Goal: Task Accomplishment & Management: Manage account settings

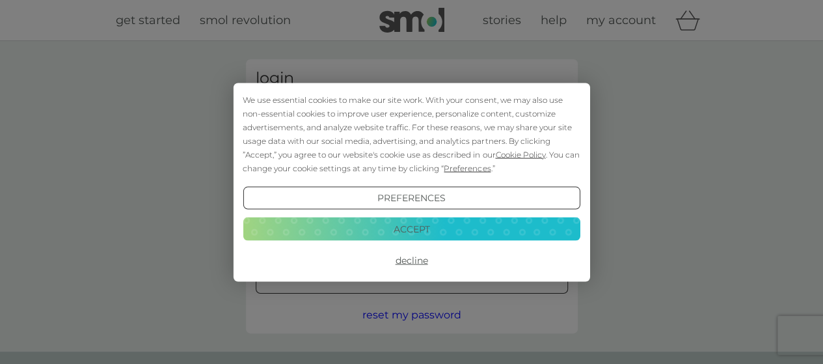
click at [421, 231] on button "Accept" at bounding box center [411, 228] width 337 height 23
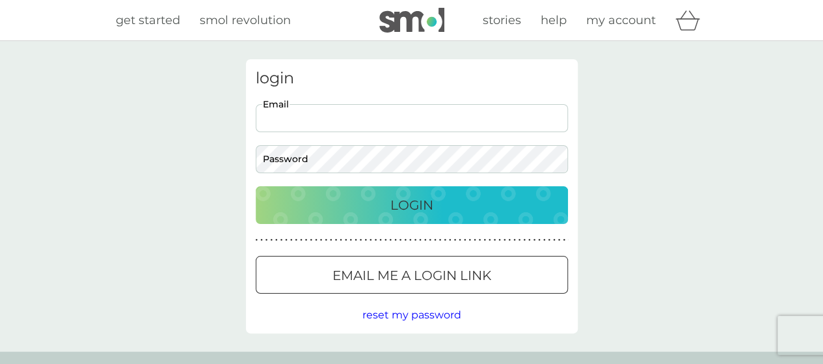
click at [353, 114] on input "Email" at bounding box center [412, 118] width 312 height 28
type input "[EMAIL_ADDRESS][DOMAIN_NAME]"
click at [381, 201] on div "Login" at bounding box center [412, 205] width 286 height 21
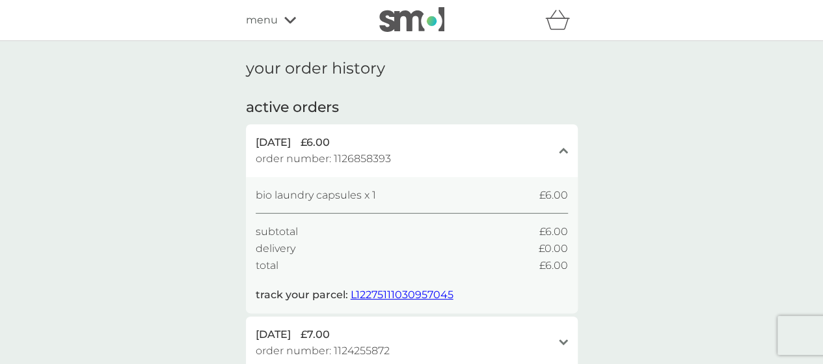
click at [274, 20] on span "menu" at bounding box center [262, 20] width 32 height 17
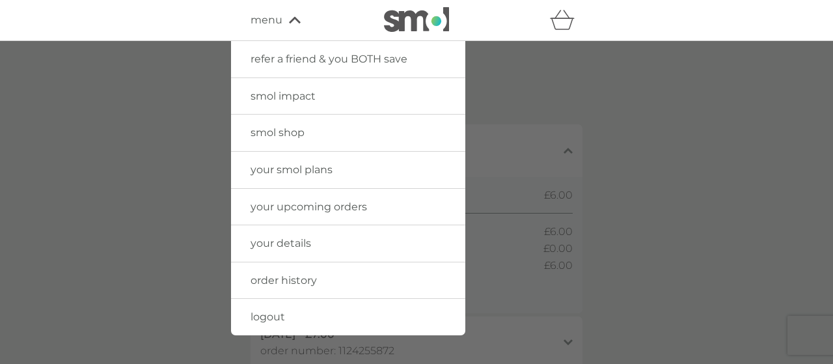
click at [290, 182] on link "your smol plans" at bounding box center [348, 170] width 234 height 36
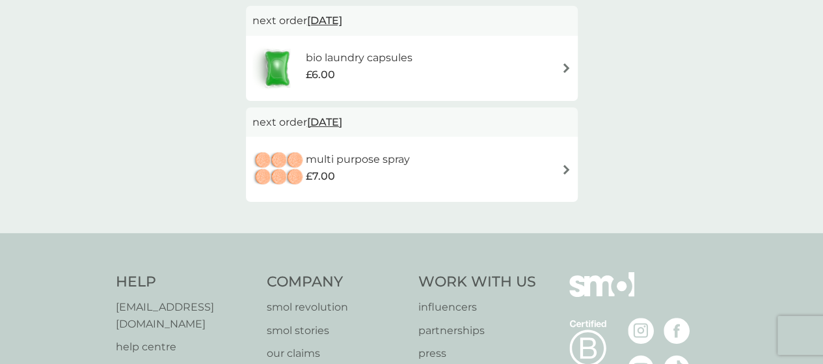
scroll to position [355, 0]
click at [342, 117] on span "20 Mar 2026" at bounding box center [324, 120] width 35 height 25
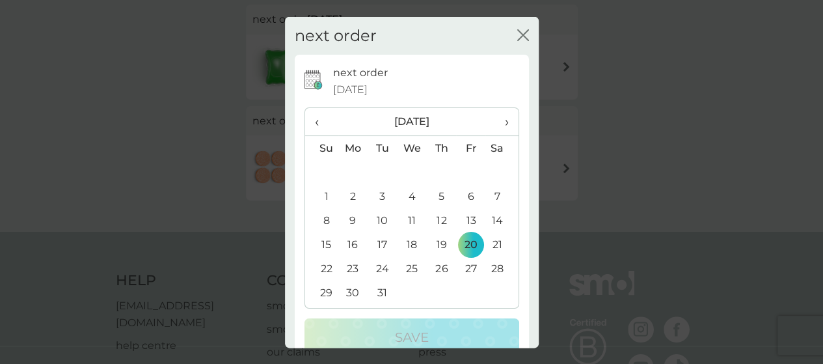
scroll to position [27, 0]
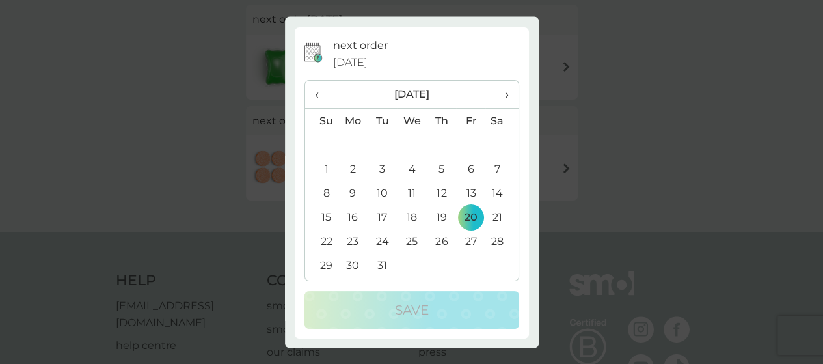
click at [497, 98] on span "›" at bounding box center [501, 94] width 13 height 27
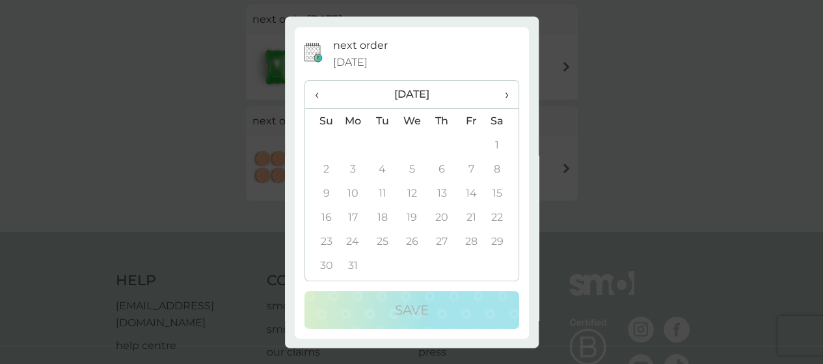
click at [497, 98] on span "›" at bounding box center [501, 94] width 13 height 27
click at [497, 97] on span "›" at bounding box center [501, 94] width 13 height 27
drag, startPoint x: 409, startPoint y: 301, endPoint x: 316, endPoint y: 100, distance: 222.0
click at [316, 100] on span "‹" at bounding box center [322, 94] width 14 height 27
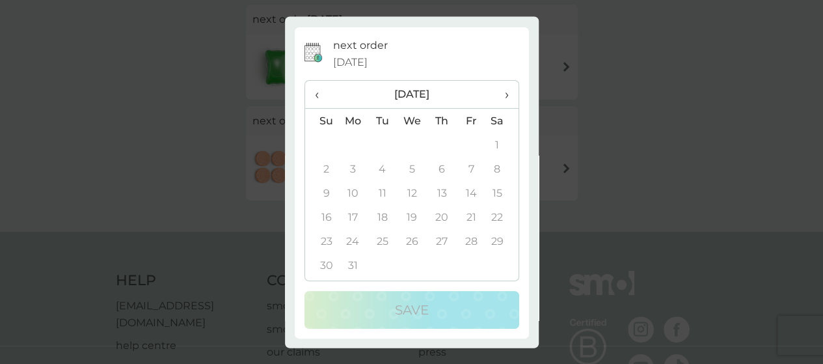
click at [319, 92] on span "‹" at bounding box center [322, 94] width 14 height 27
click at [407, 168] on td "10" at bounding box center [412, 170] width 30 height 24
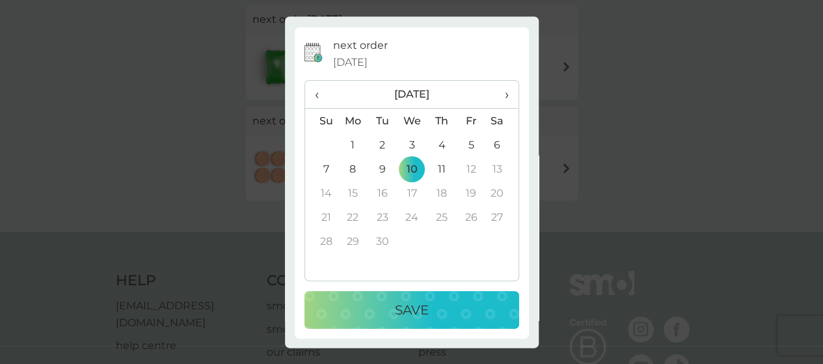
click at [375, 245] on td "30" at bounding box center [382, 242] width 29 height 24
click at [404, 314] on p "Save" at bounding box center [412, 310] width 34 height 21
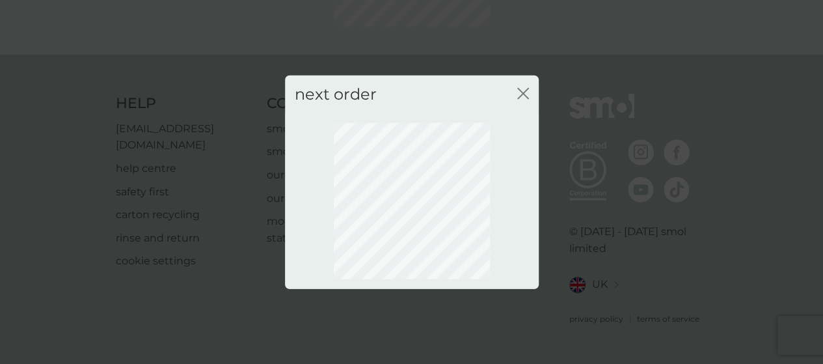
scroll to position [182, 0]
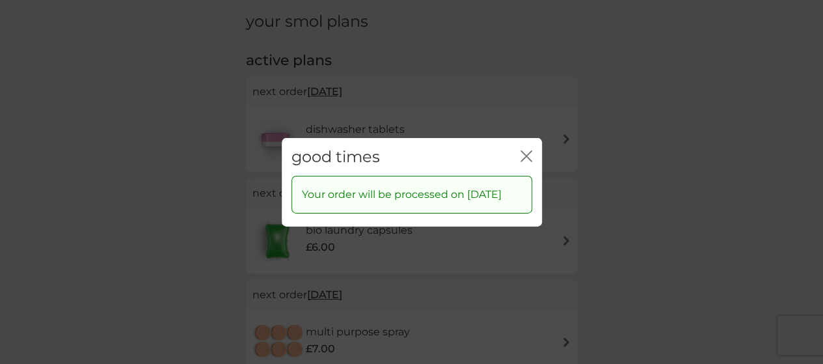
click at [525, 150] on icon "close" at bounding box center [527, 156] width 12 height 12
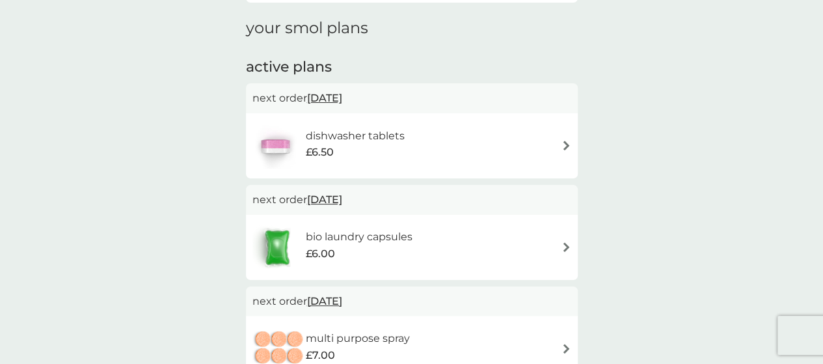
scroll to position [0, 0]
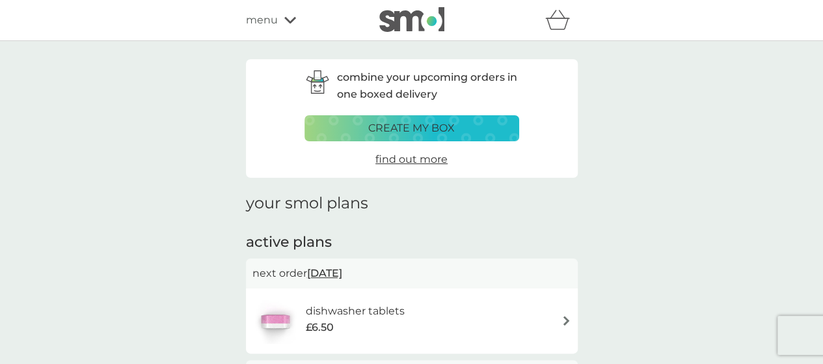
drag, startPoint x: 268, startPoint y: 25, endPoint x: 281, endPoint y: 28, distance: 13.3
click at [281, 28] on div "menu" at bounding box center [301, 20] width 111 height 17
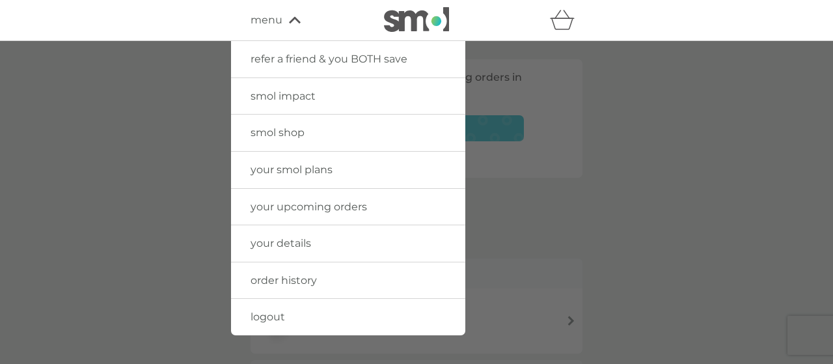
click at [269, 137] on span "smol shop" at bounding box center [278, 132] width 54 height 12
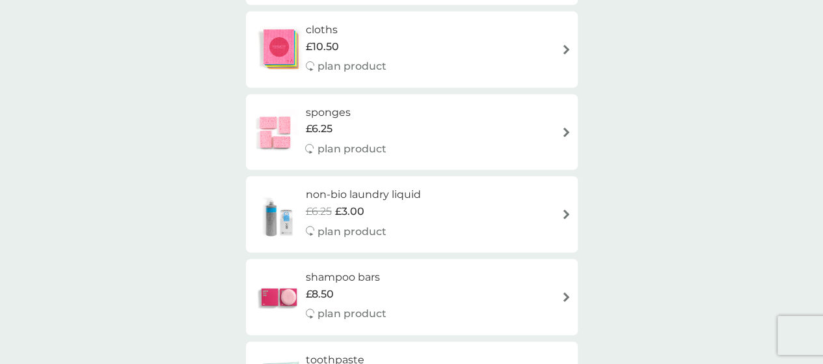
scroll to position [1497, 0]
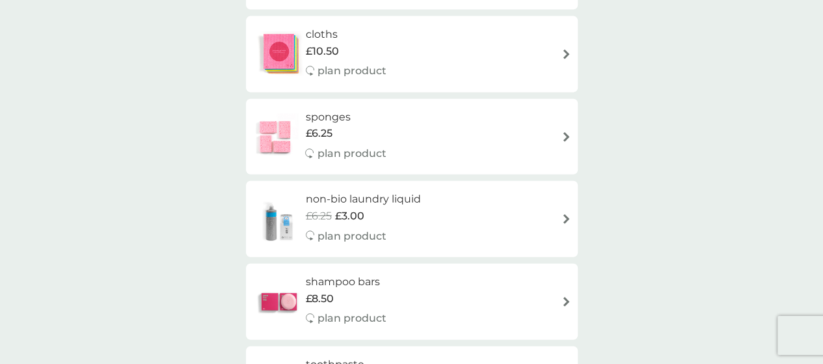
click at [325, 126] on span "£6.25" at bounding box center [318, 133] width 27 height 17
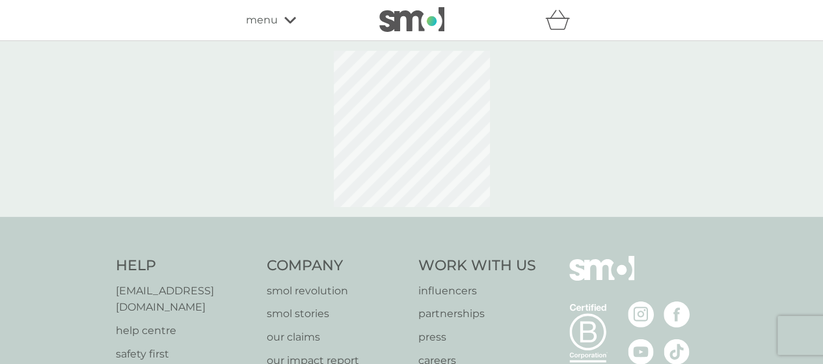
select select "63"
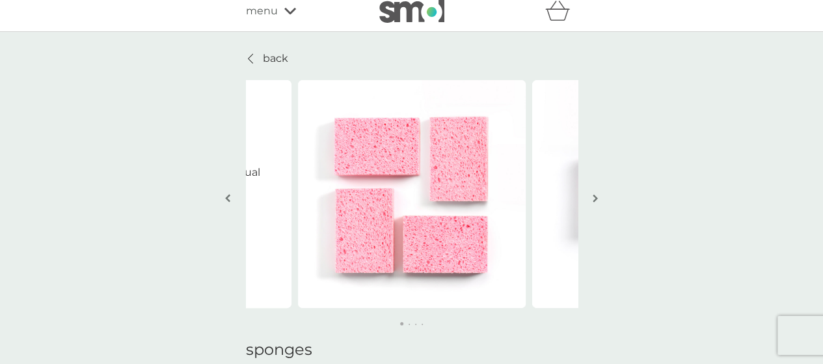
scroll to position [8, 0]
click at [594, 199] on img "button" at bounding box center [595, 199] width 5 height 10
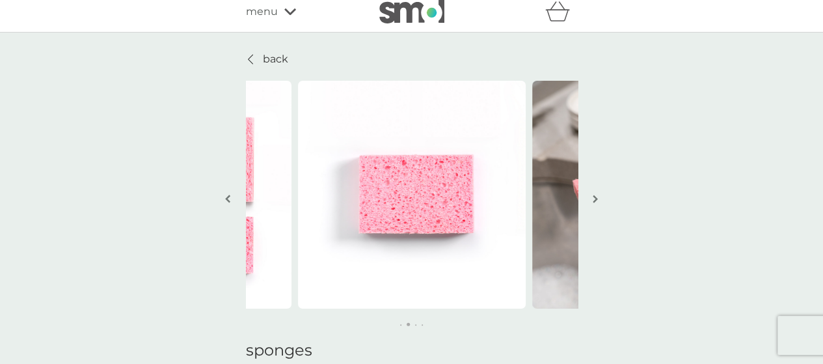
click at [594, 199] on img "button" at bounding box center [595, 199] width 5 height 10
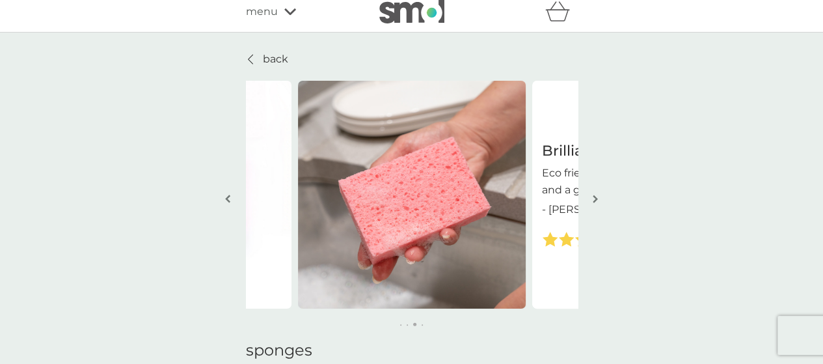
click at [594, 199] on img "button" at bounding box center [595, 199] width 5 height 10
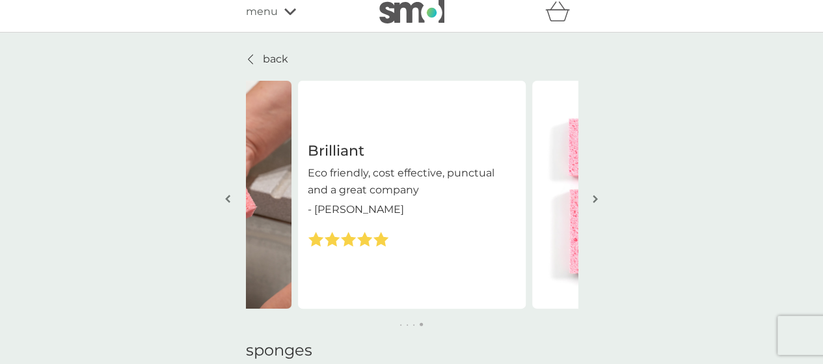
click at [594, 199] on img "button" at bounding box center [595, 199] width 5 height 10
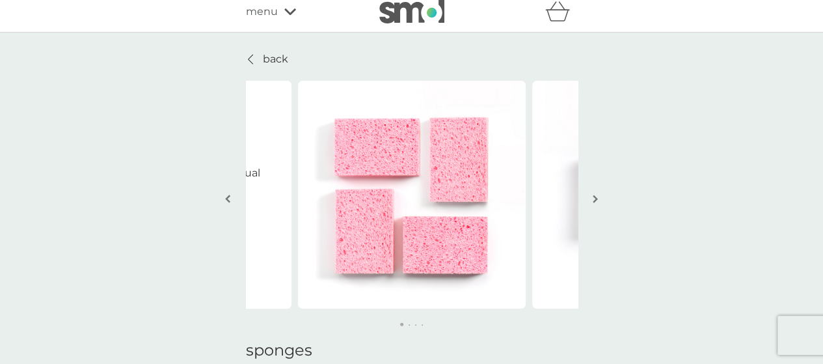
click at [594, 199] on img "button" at bounding box center [595, 199] width 5 height 10
